Goal: Navigation & Orientation: Find specific page/section

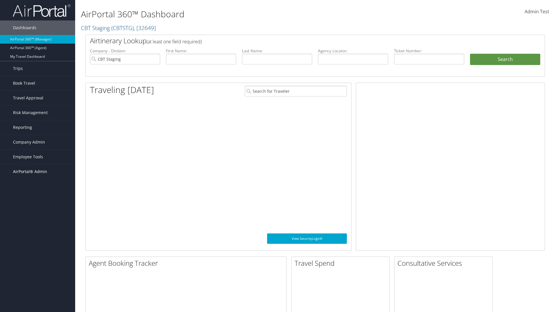
click at [38, 172] on span "AirPortal® Admin" at bounding box center [30, 171] width 34 height 14
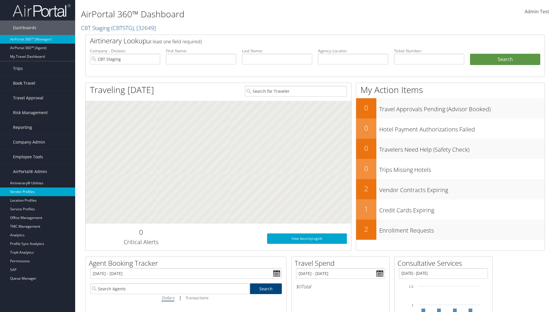
click at [38, 192] on link "Vendor Profiles" at bounding box center [37, 192] width 75 height 9
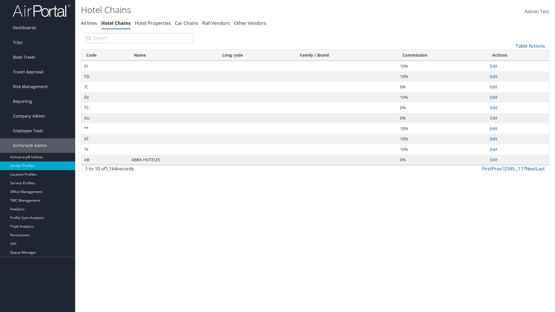
click at [442, 55] on th "Commission" at bounding box center [442, 55] width 90 height 11
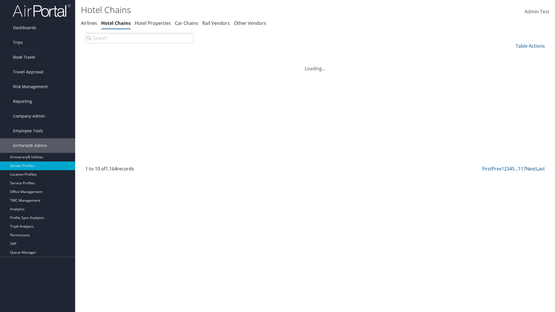
click at [173, 55] on th "Name" at bounding box center [173, 55] width 88 height 11
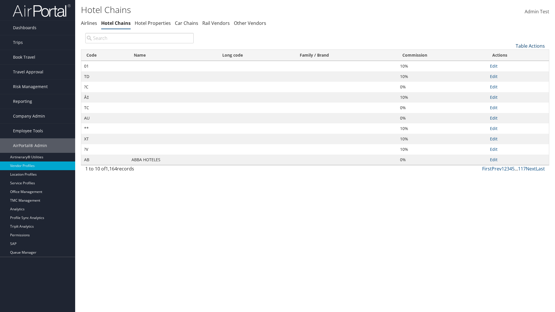
click at [173, 55] on th "Name" at bounding box center [173, 55] width 88 height 11
click at [530, 46] on link "Table Actions" at bounding box center [530, 46] width 29 height 6
click at [511, 84] on link "Page Length" at bounding box center [511, 85] width 76 height 10
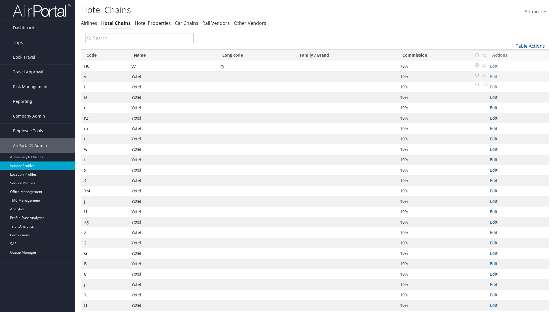
scroll to position [19, 0]
